Goal: Find contact information: Find contact information

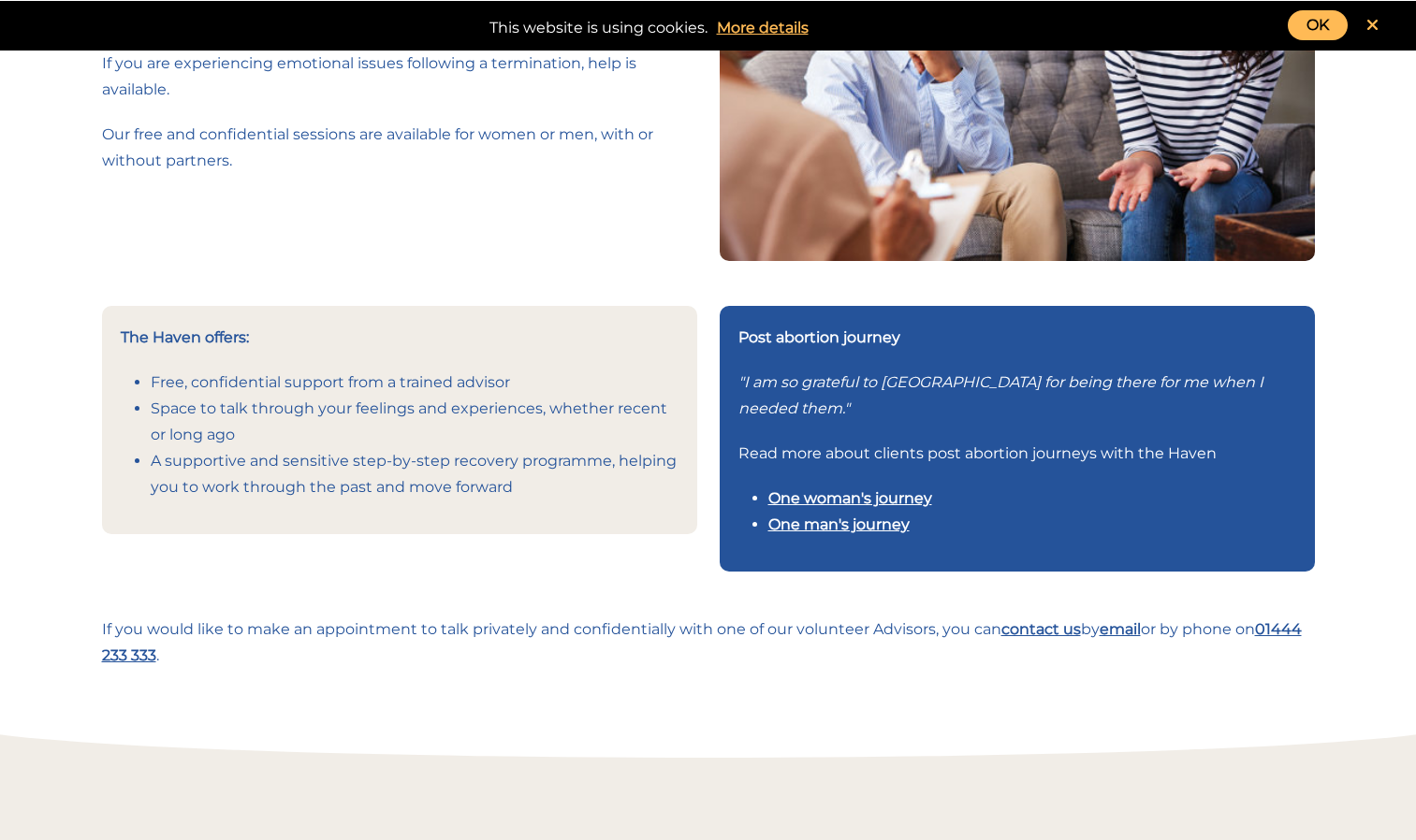
scroll to position [281, 0]
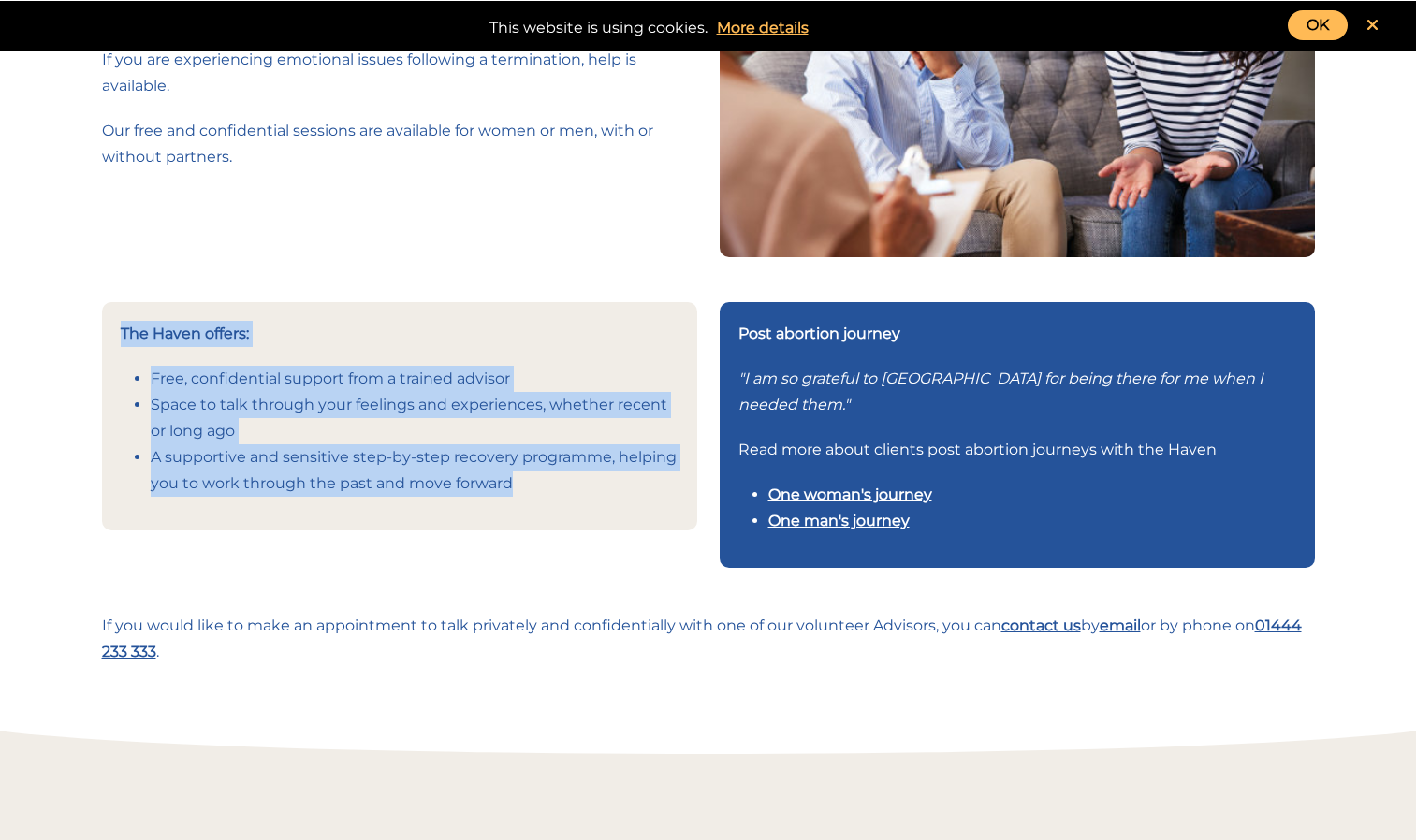
drag, startPoint x: 510, startPoint y: 487, endPoint x: 125, endPoint y: 333, distance: 414.7
click at [125, 333] on div "The Haven offers: Free, confidential support from a trained advisor Space to ta…" at bounding box center [400, 416] width 596 height 228
drag, startPoint x: 125, startPoint y: 333, endPoint x: 261, endPoint y: 504, distance: 218.5
click at [261, 504] on div "The Haven offers: Free, confidential support from a trained advisor Space to ta…" at bounding box center [400, 416] width 596 height 228
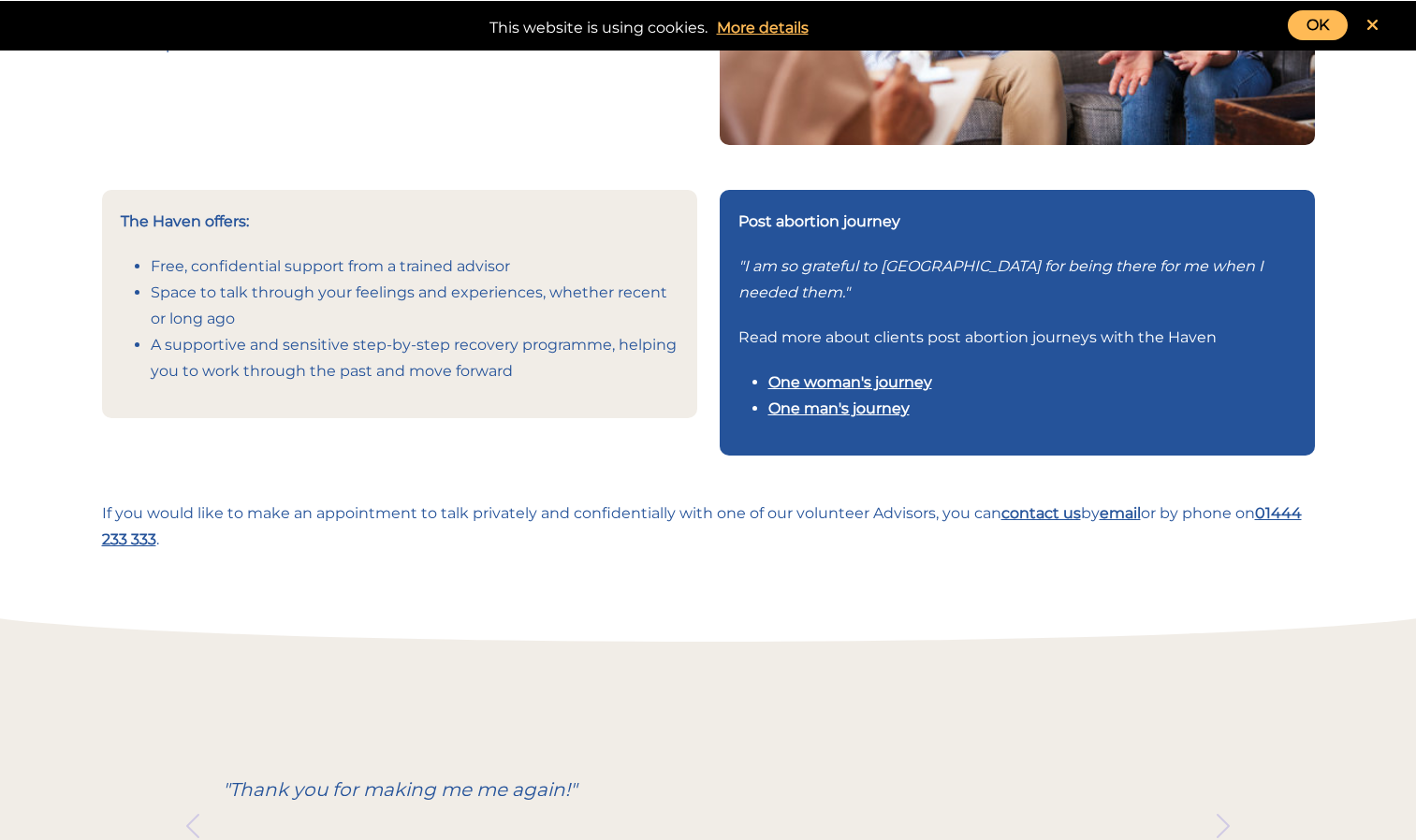
scroll to position [394, 0]
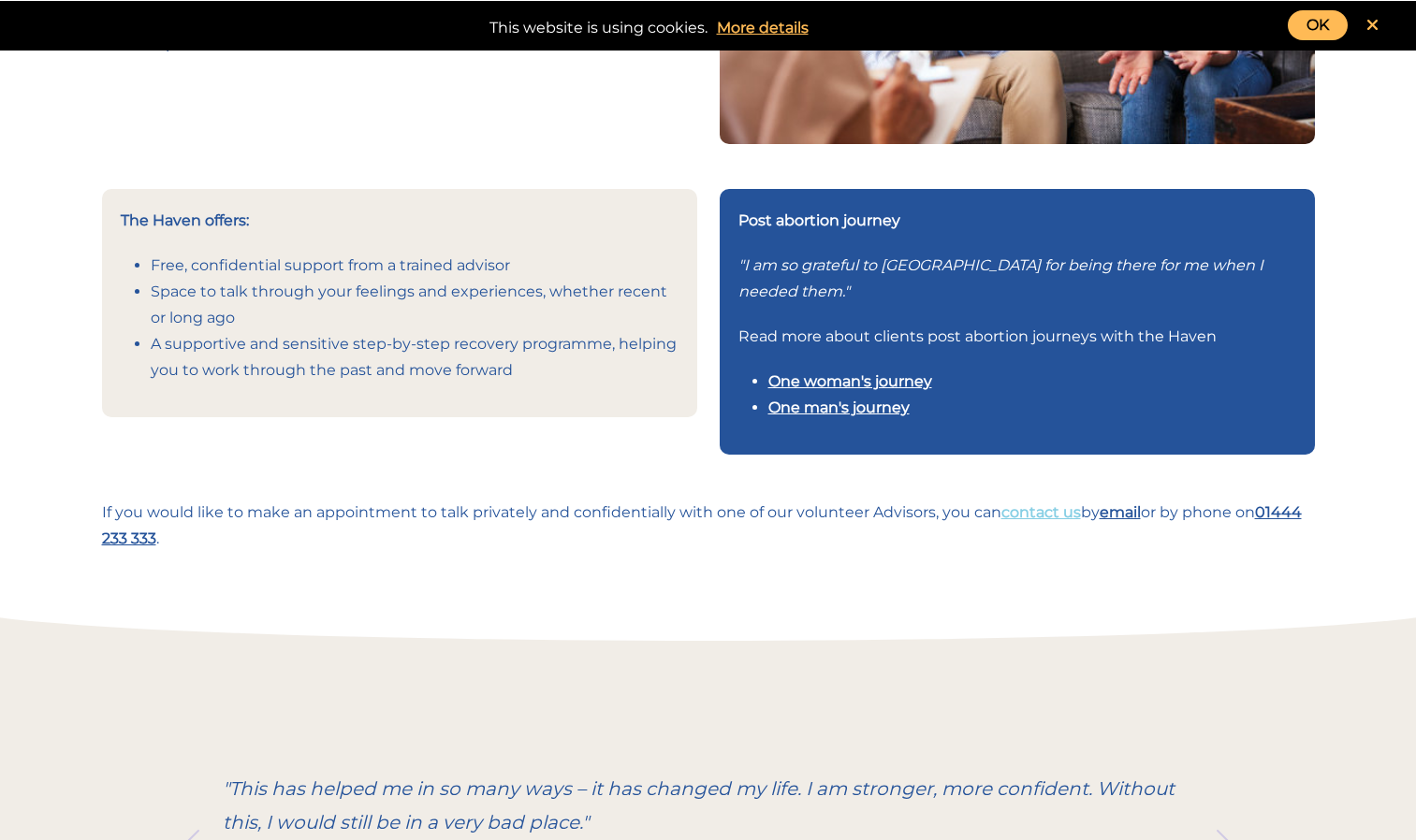
click at [1014, 510] on link "contact us" at bounding box center [1040, 512] width 79 height 18
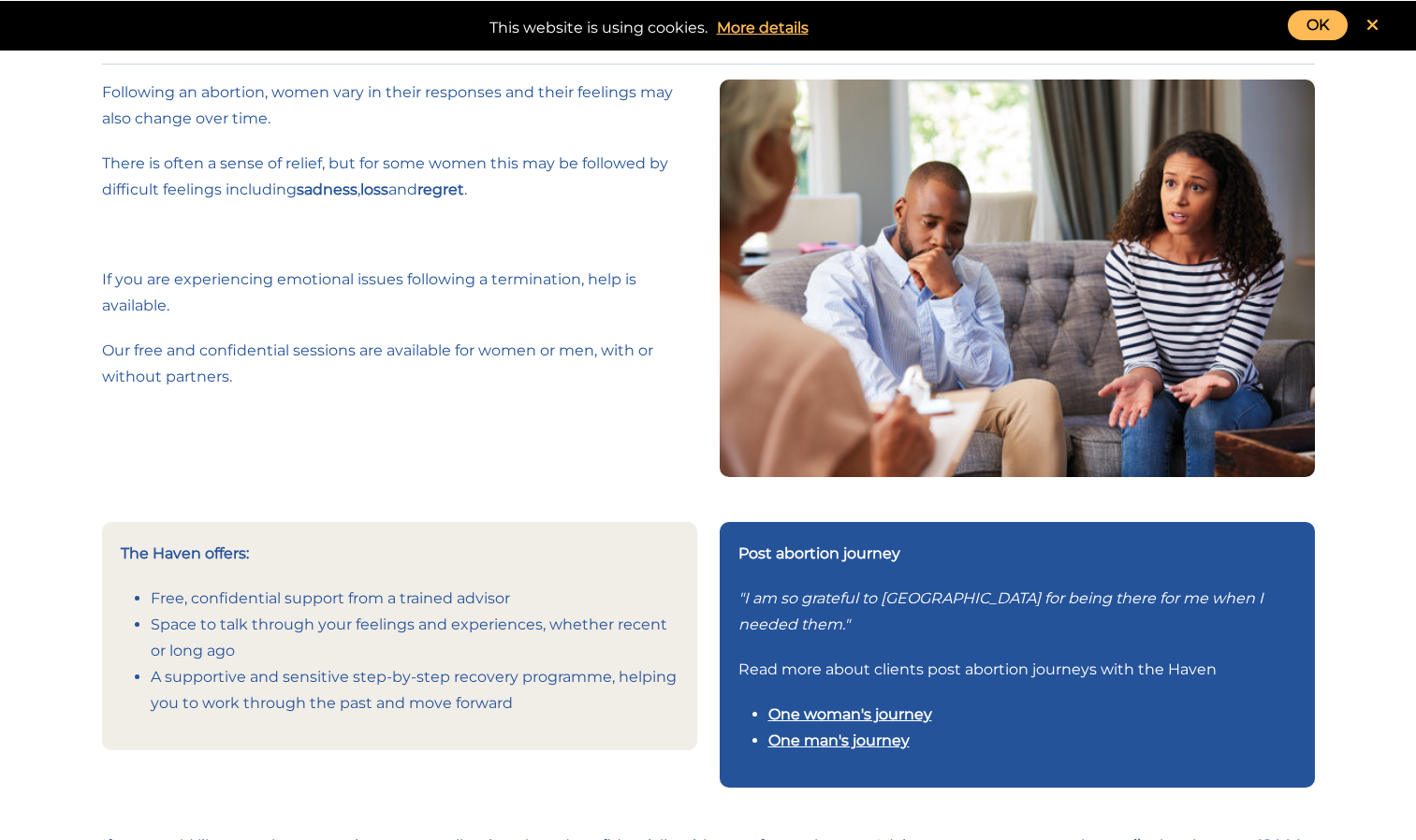
scroll to position [0, 0]
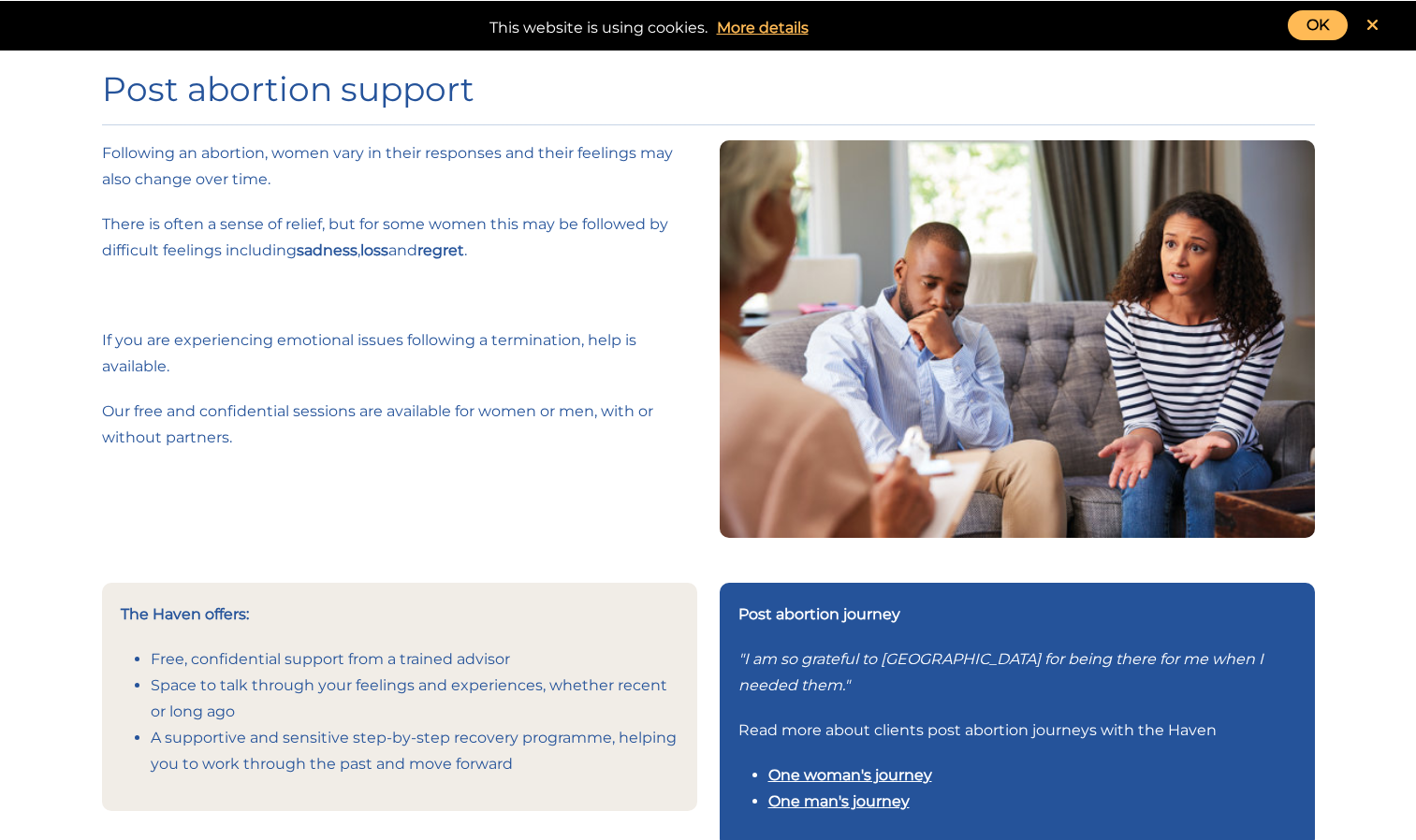
click at [549, 543] on div "Following an abortion, women vary in their responses and their feelings may als…" at bounding box center [400, 361] width 618 height 442
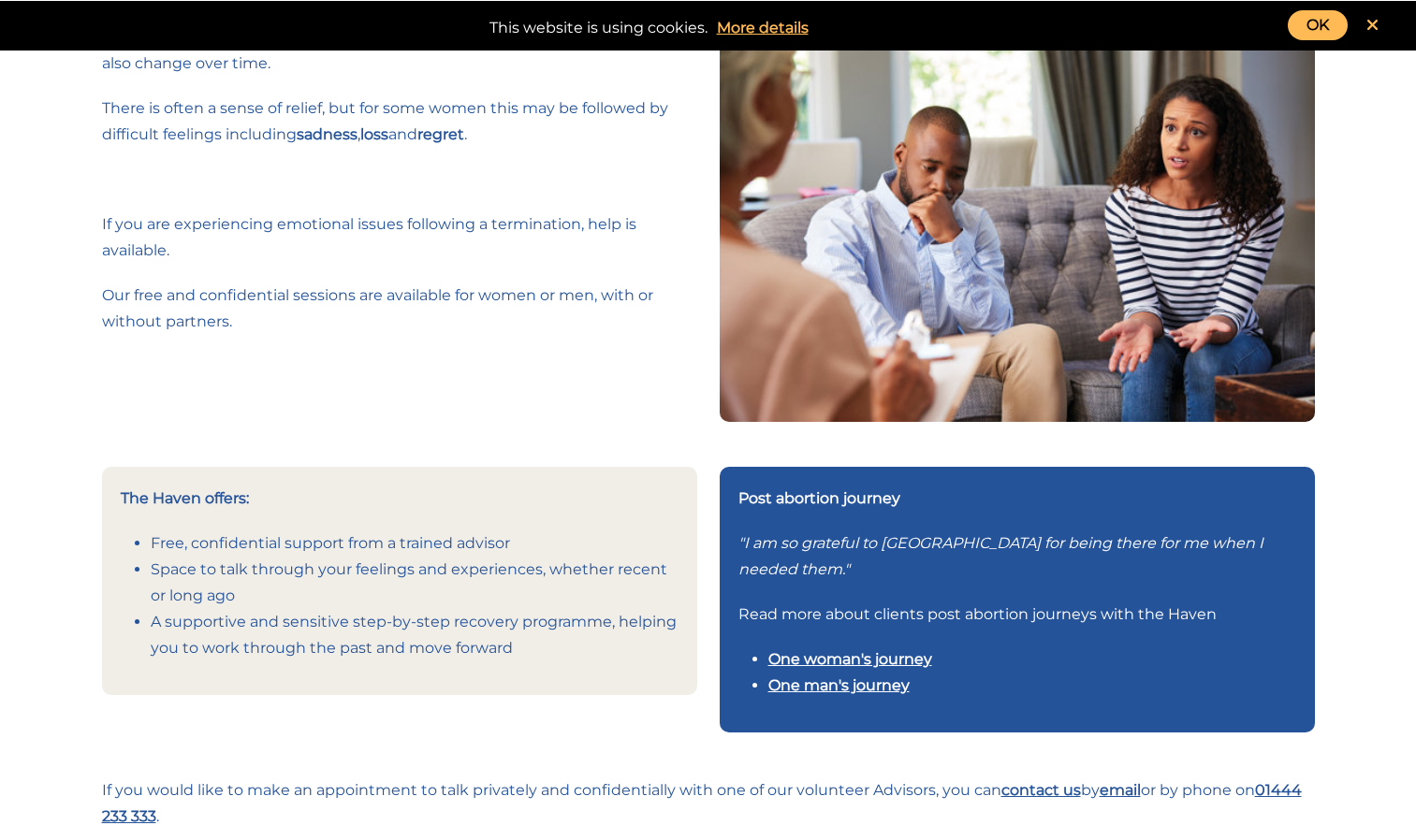
scroll to position [115, 0]
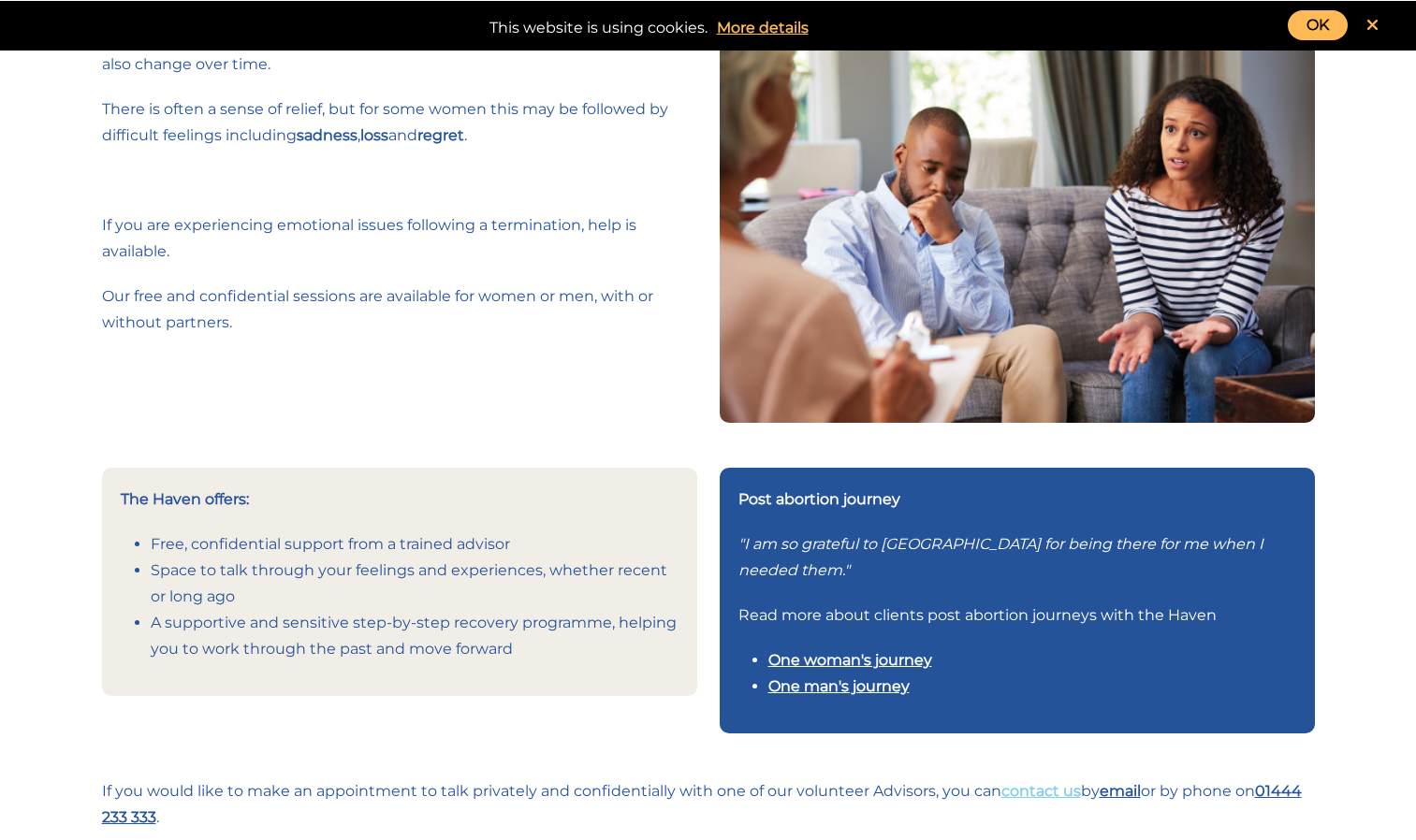
click at [1013, 785] on link "contact us" at bounding box center [1040, 790] width 79 height 18
